Goal: Complete application form: Complete application form

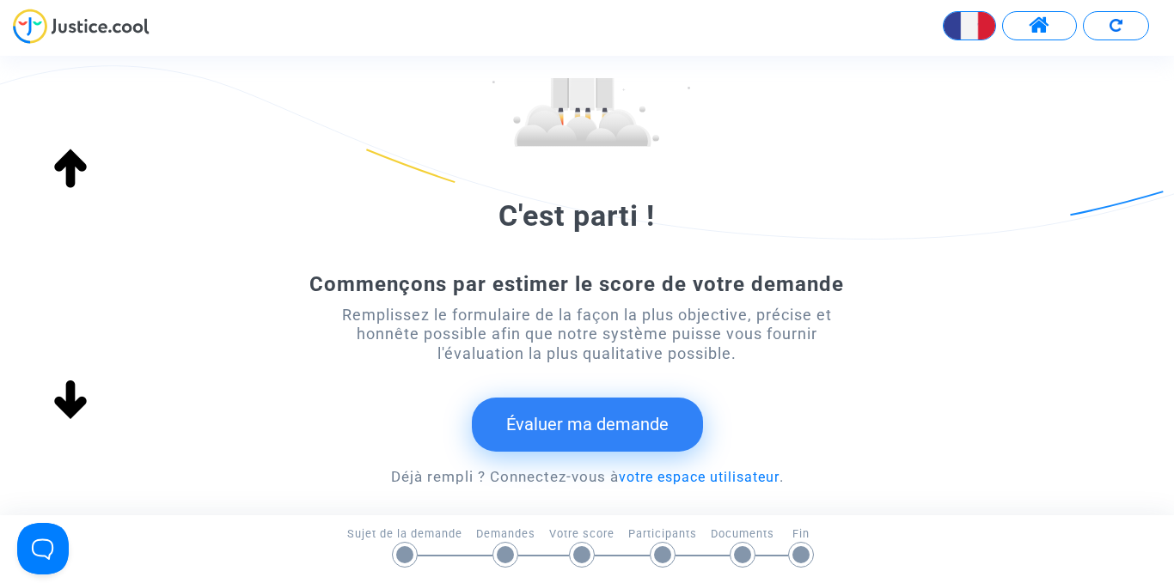
scroll to position [258, 0]
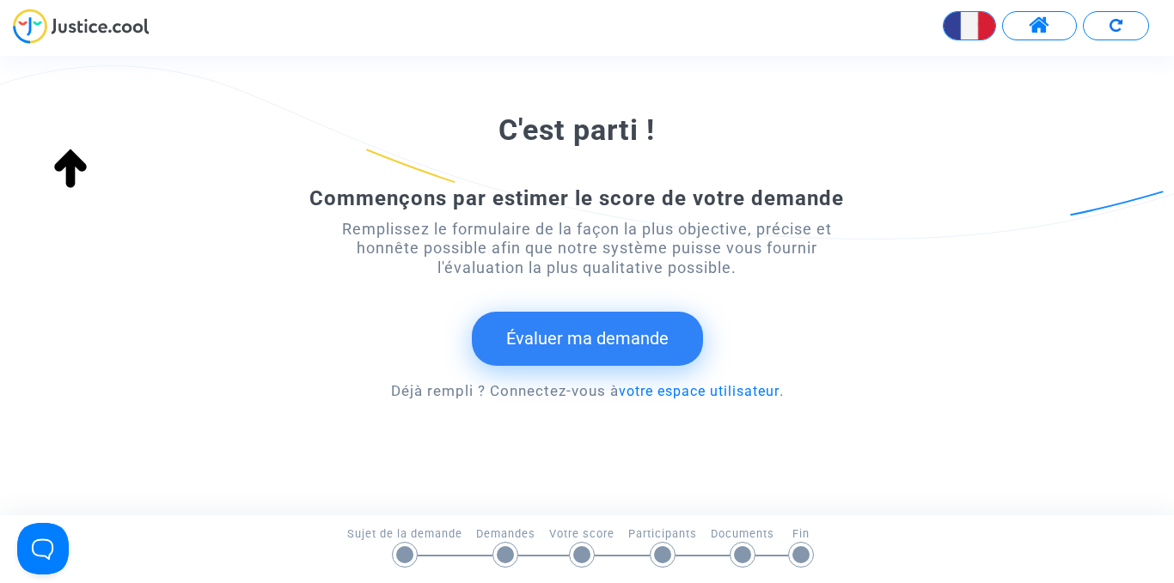
click at [594, 347] on button "Évaluer ma demande" at bounding box center [587, 338] width 231 height 53
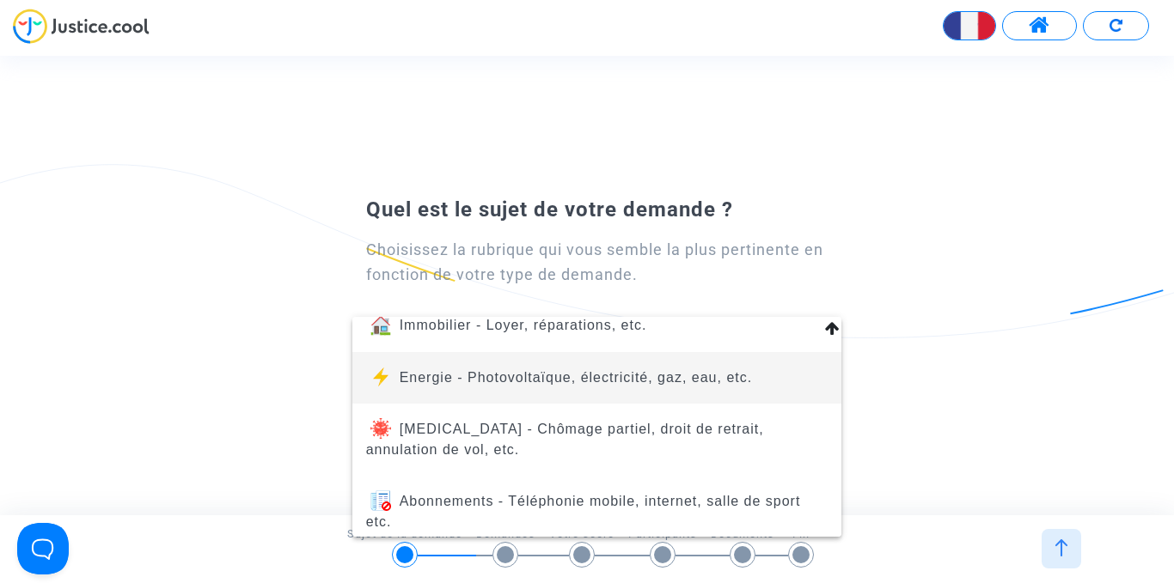
scroll to position [235, 0]
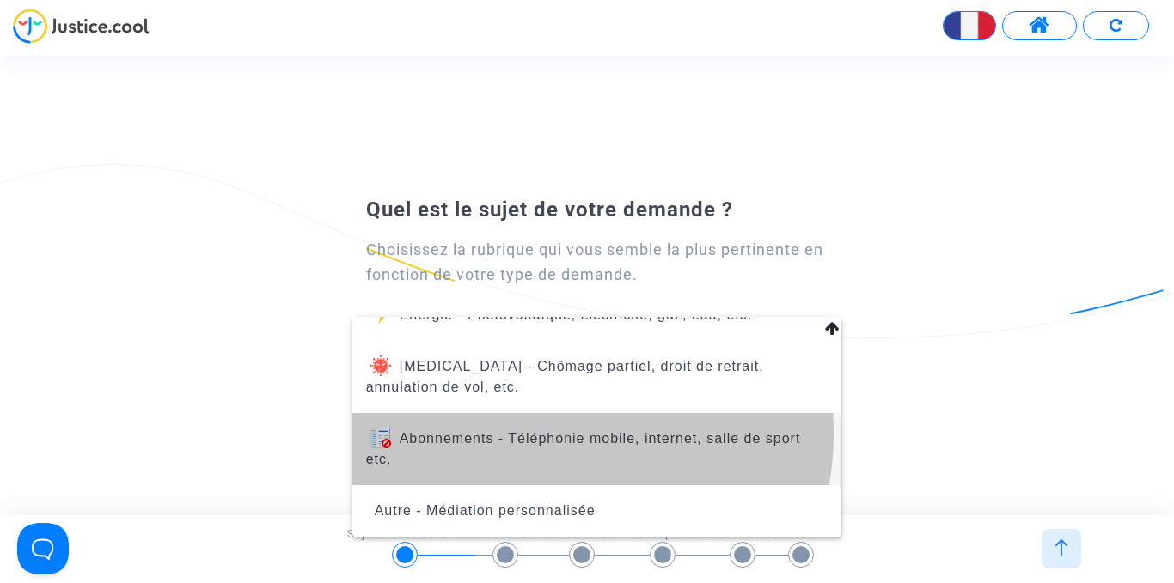
click at [538, 434] on span "Abonnements - Téléphonie mobile, internet, salle de sport etc." at bounding box center [583, 448] width 435 height 35
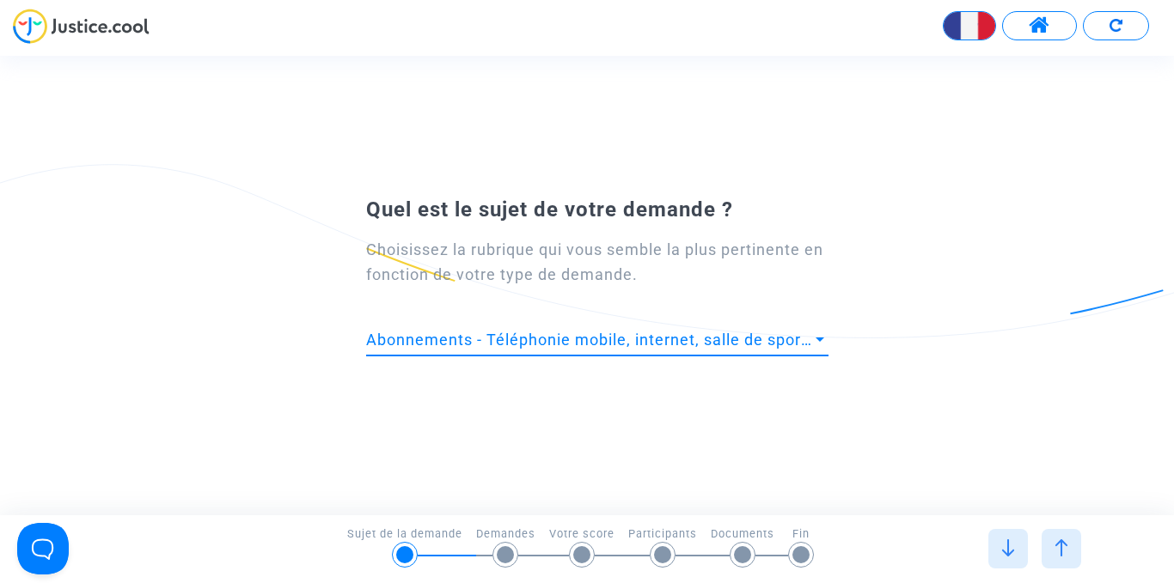
scroll to position [0, 0]
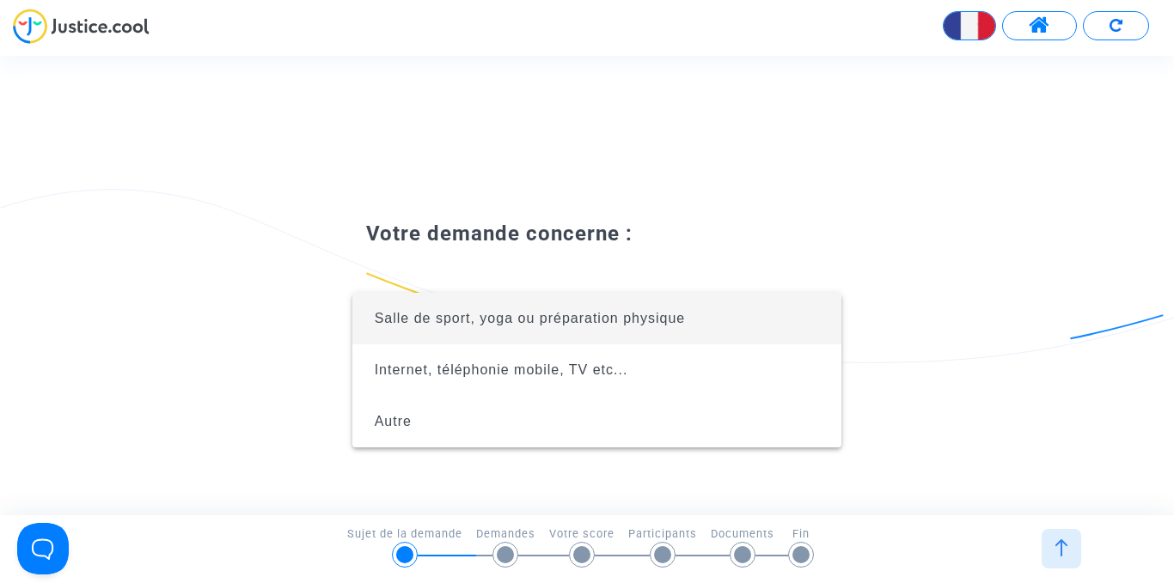
drag, startPoint x: 538, startPoint y: 434, endPoint x: 883, endPoint y: 240, distance: 396.2
click at [883, 240] on div at bounding box center [587, 291] width 1174 height 583
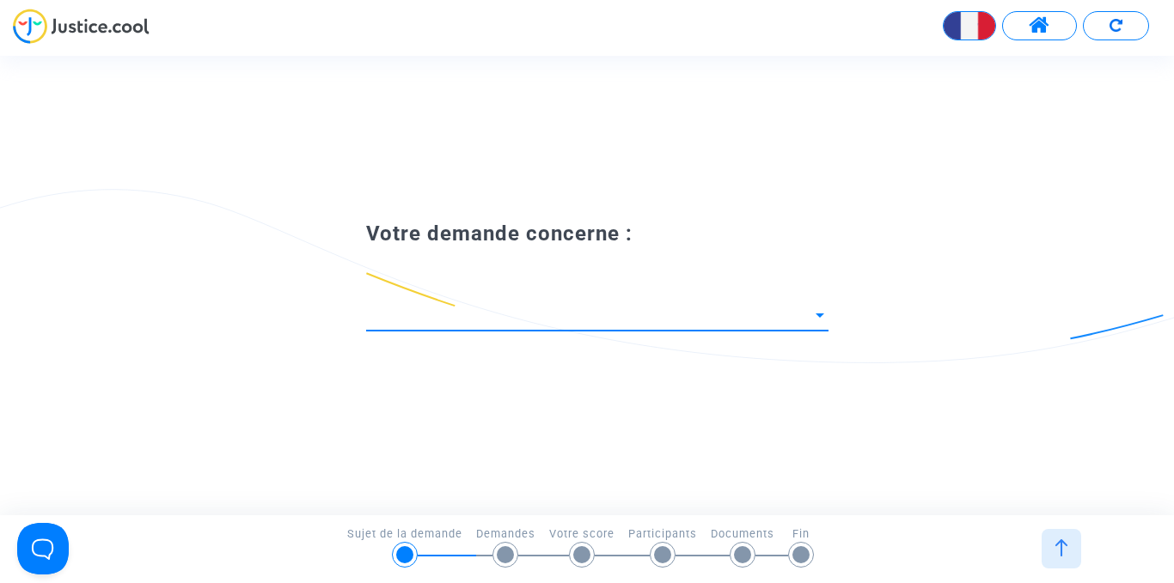
click at [639, 308] on span at bounding box center [589, 315] width 447 height 17
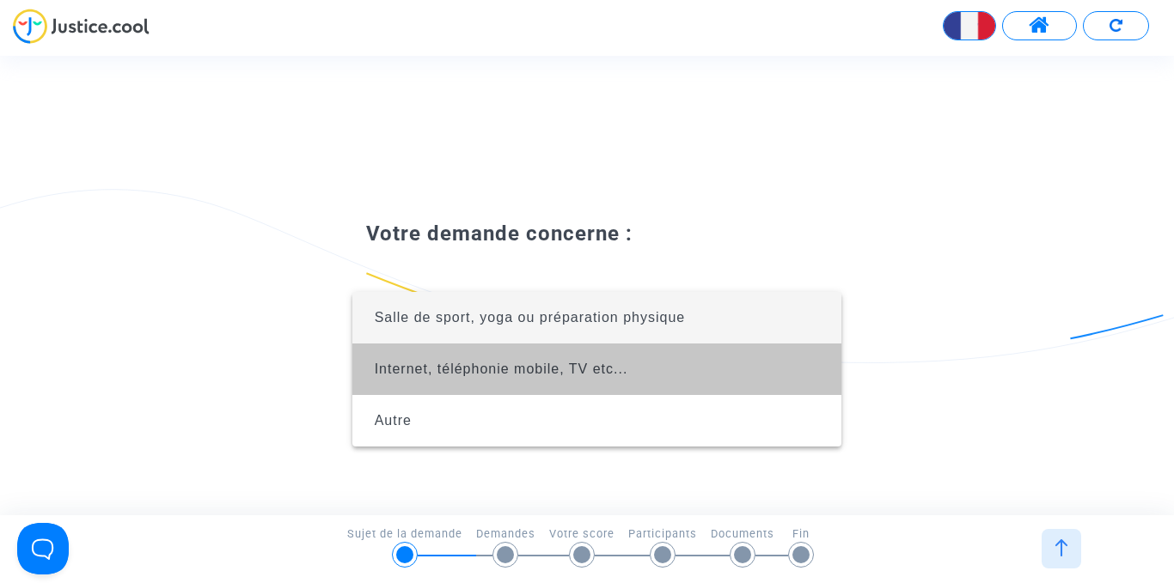
click at [424, 366] on span "Internet, téléphonie mobile, TV etc..." at bounding box center [501, 369] width 253 height 15
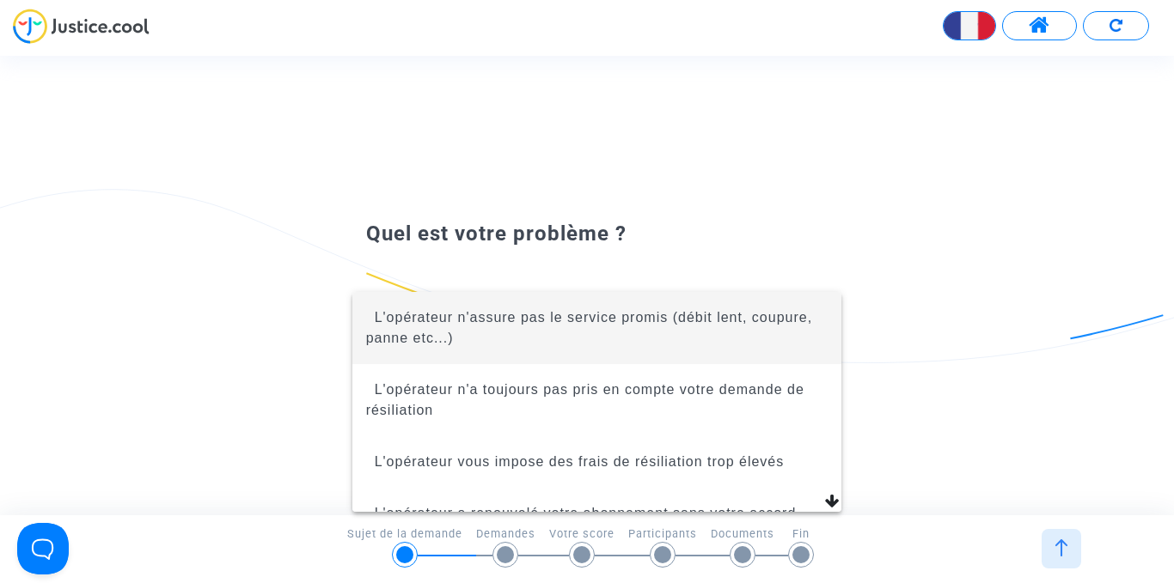
drag, startPoint x: 424, startPoint y: 366, endPoint x: 1173, endPoint y: 247, distance: 758.6
click at [1173, 247] on div at bounding box center [587, 291] width 1174 height 583
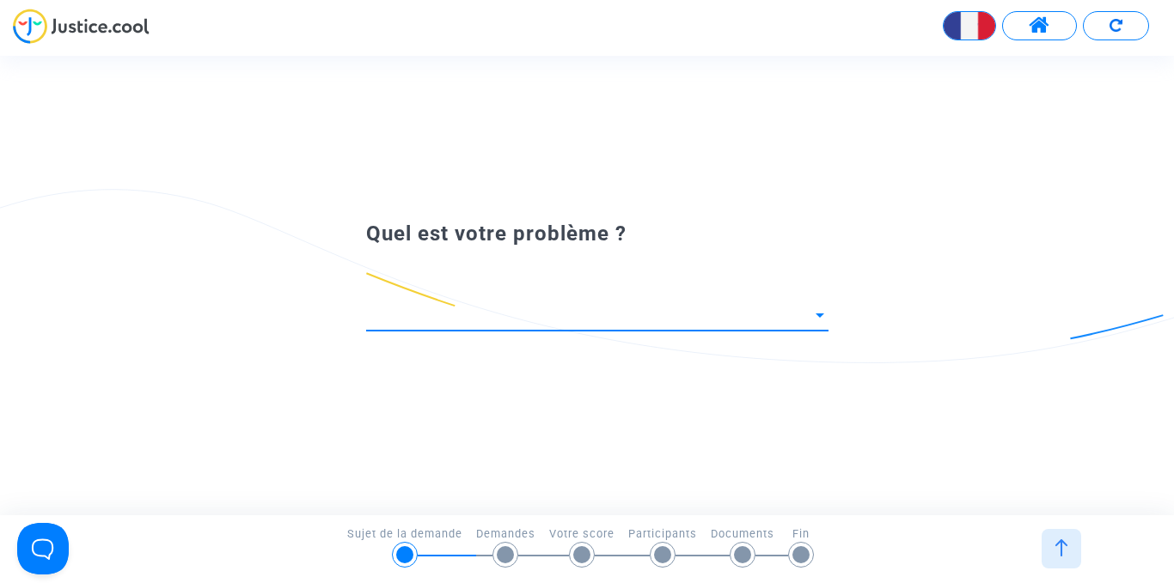
click at [735, 309] on span at bounding box center [589, 315] width 447 height 17
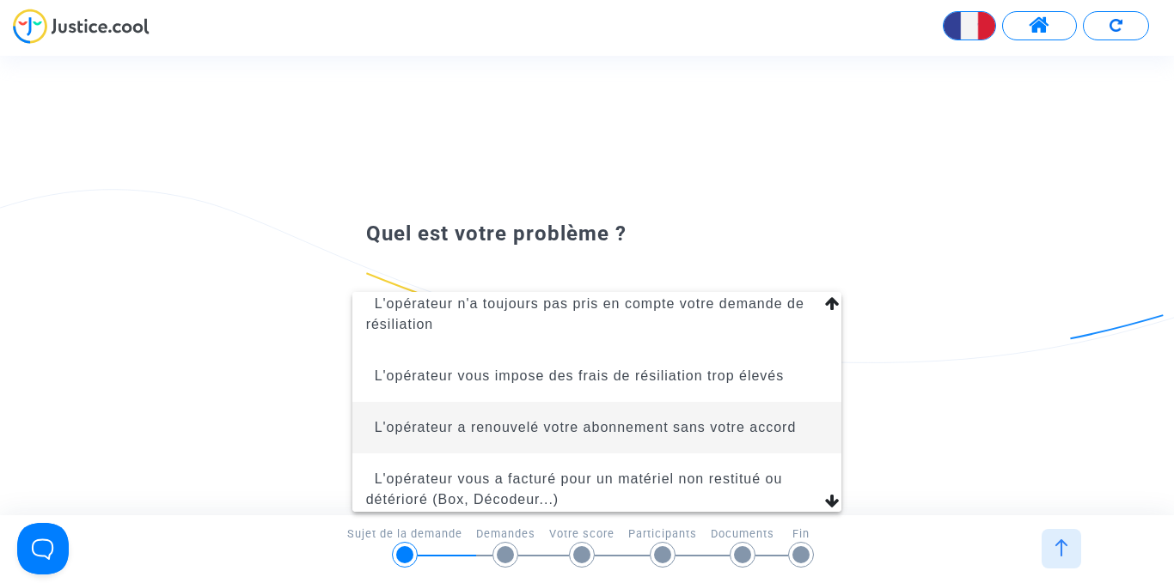
scroll to position [172, 0]
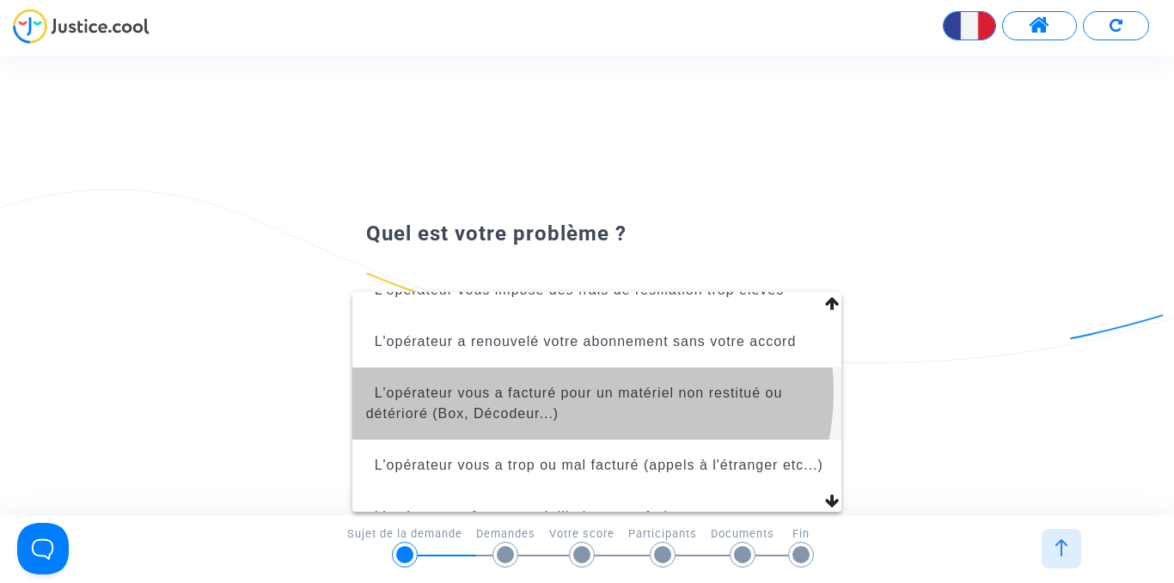
click at [579, 392] on span "L'opérateur vous a facturé pour un matériel non restitué ou détérioré (Box, Déc…" at bounding box center [574, 403] width 417 height 35
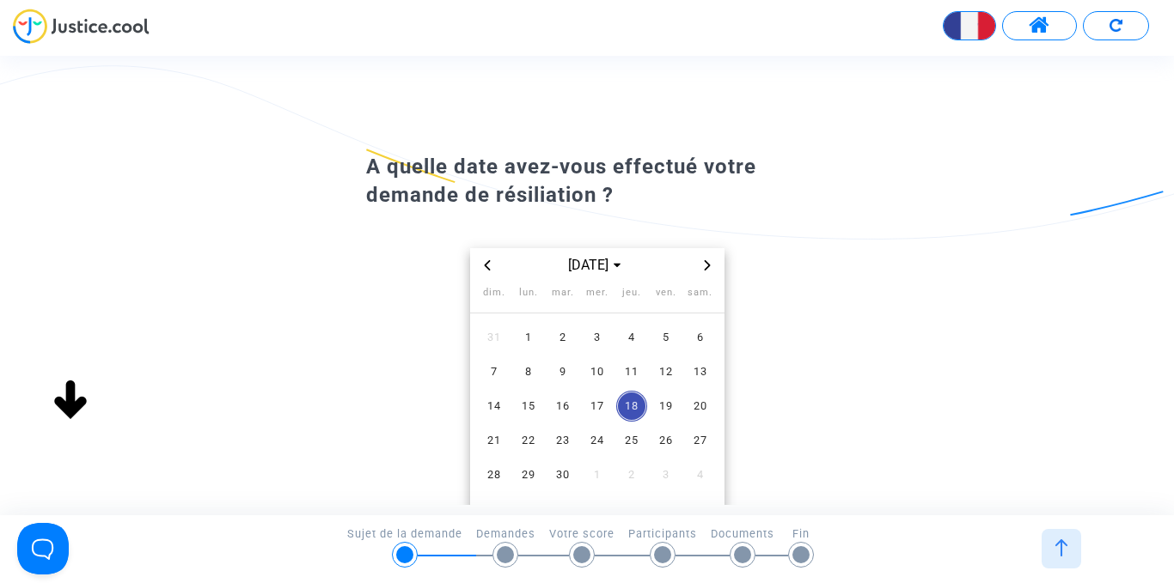
drag, startPoint x: 579, startPoint y: 392, endPoint x: 967, endPoint y: 356, distance: 389.1
click at [967, 356] on div "A quelle date avez-vous effectué votre demande de résiliation ? [DATE] dim. lun…" at bounding box center [587, 340] width 1174 height 386
click at [482, 269] on icon "Previous month" at bounding box center [487, 265] width 10 height 10
drag, startPoint x: 462, startPoint y: 269, endPoint x: 953, endPoint y: 258, distance: 490.7
click at [953, 258] on div "A quelle date avez-vous effectué votre demande de résiliation ? [DATE] dim. lun…" at bounding box center [587, 340] width 1174 height 386
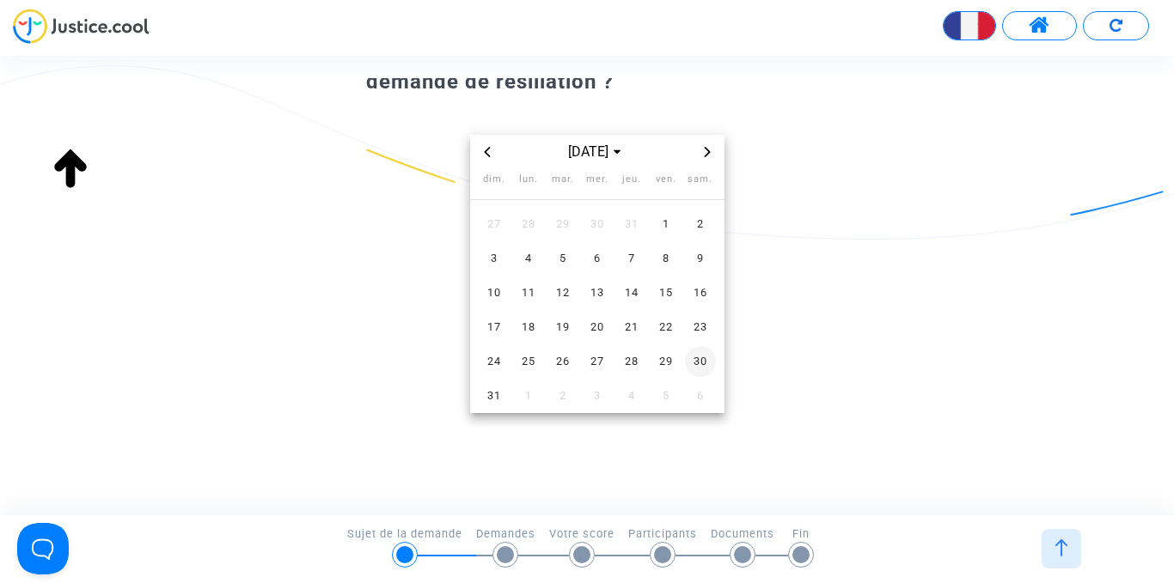
click at [716, 351] on span "30" at bounding box center [700, 361] width 31 height 31
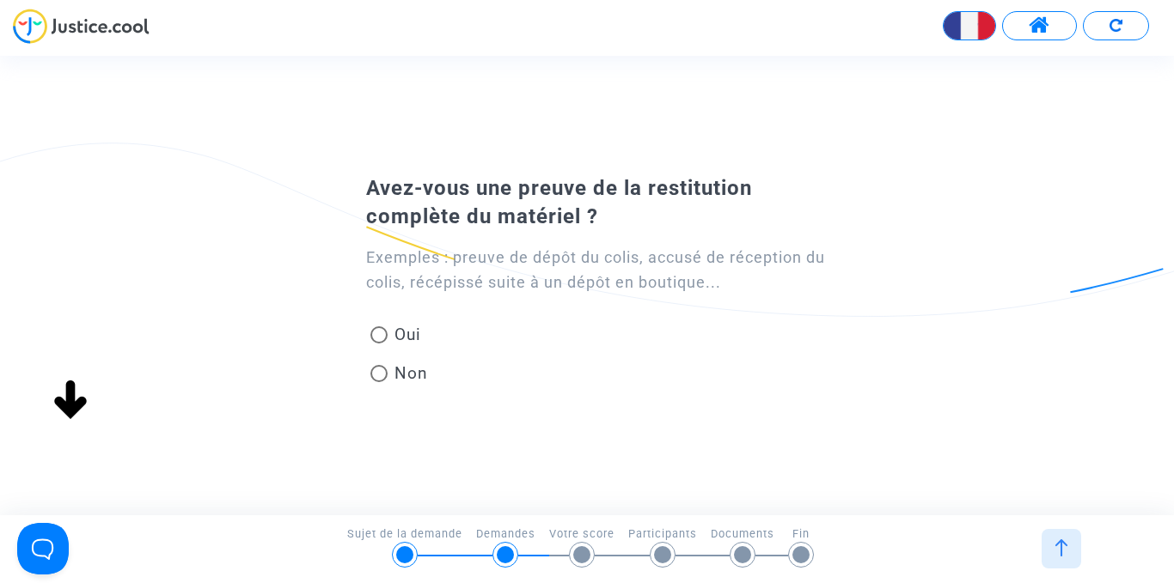
drag, startPoint x: 729, startPoint y: 351, endPoint x: 797, endPoint y: 369, distance: 70.8
click at [797, 369] on div "Exemples : preuve de dépôt du colis, accusé de réception du colis, récépissé su…" at bounding box center [587, 314] width 528 height 165
